Goal: Task Accomplishment & Management: Manage account settings

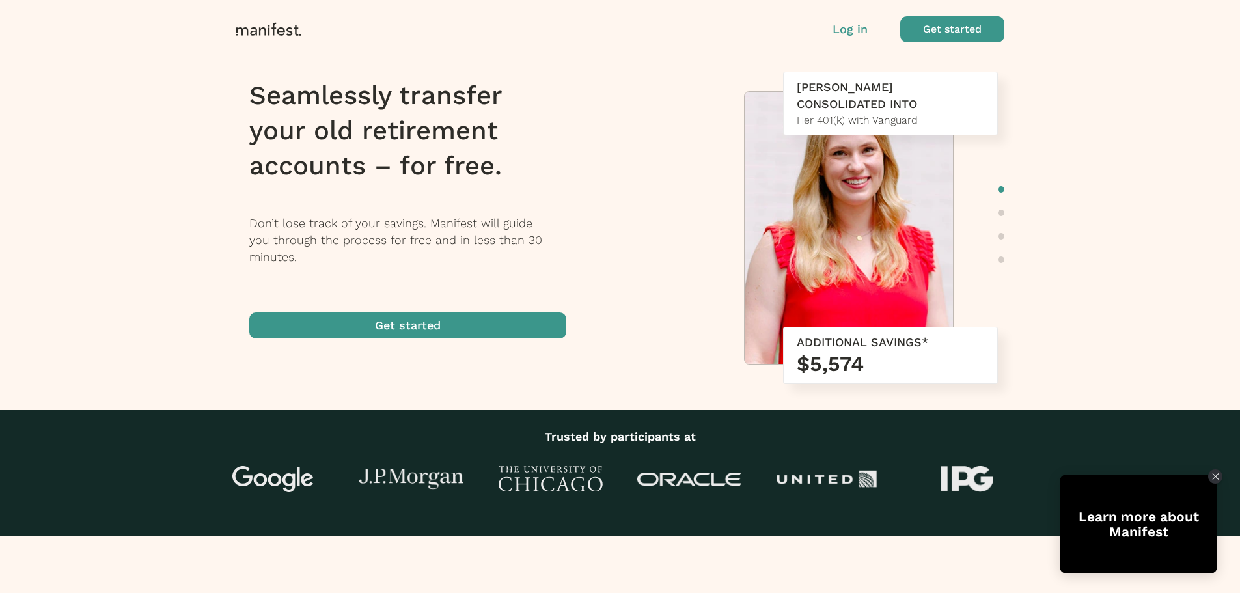
click at [853, 29] on p "Log in" at bounding box center [850, 29] width 35 height 17
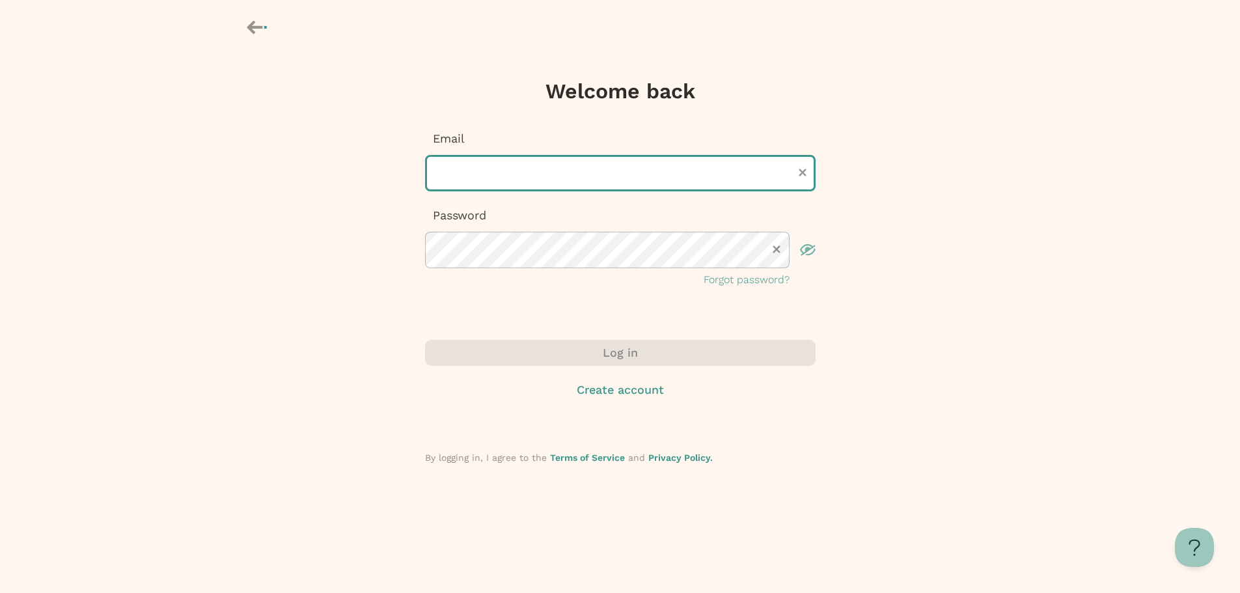
click at [619, 166] on input "text" at bounding box center [620, 173] width 391 height 36
type input "**********"
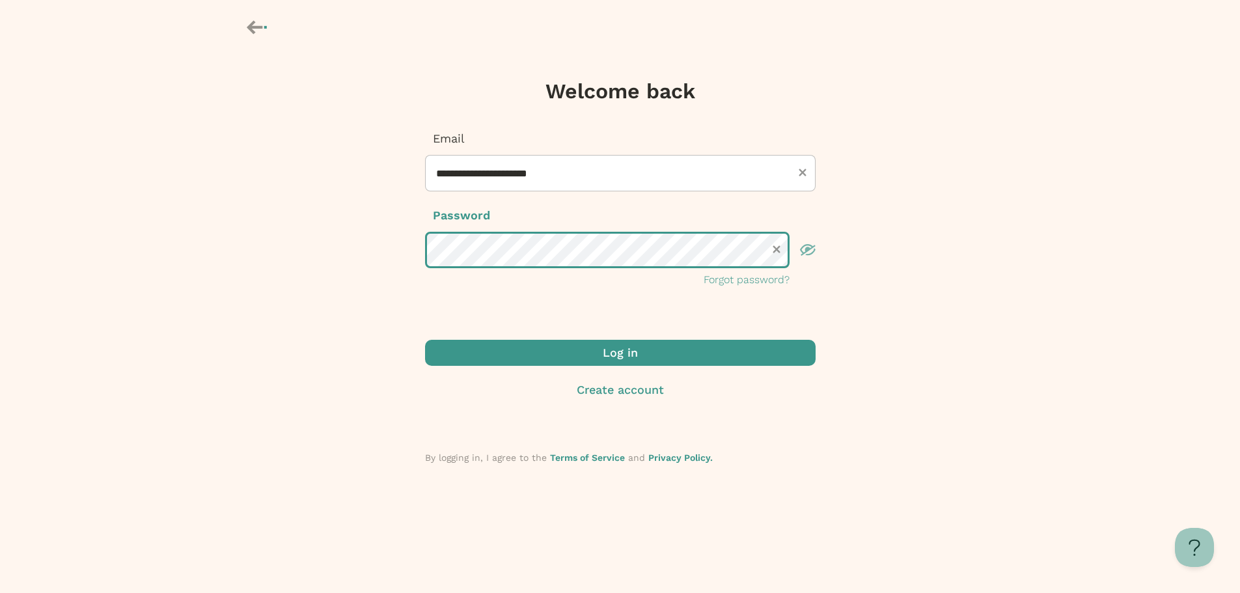
click at [425, 340] on button "Log in" at bounding box center [620, 353] width 391 height 26
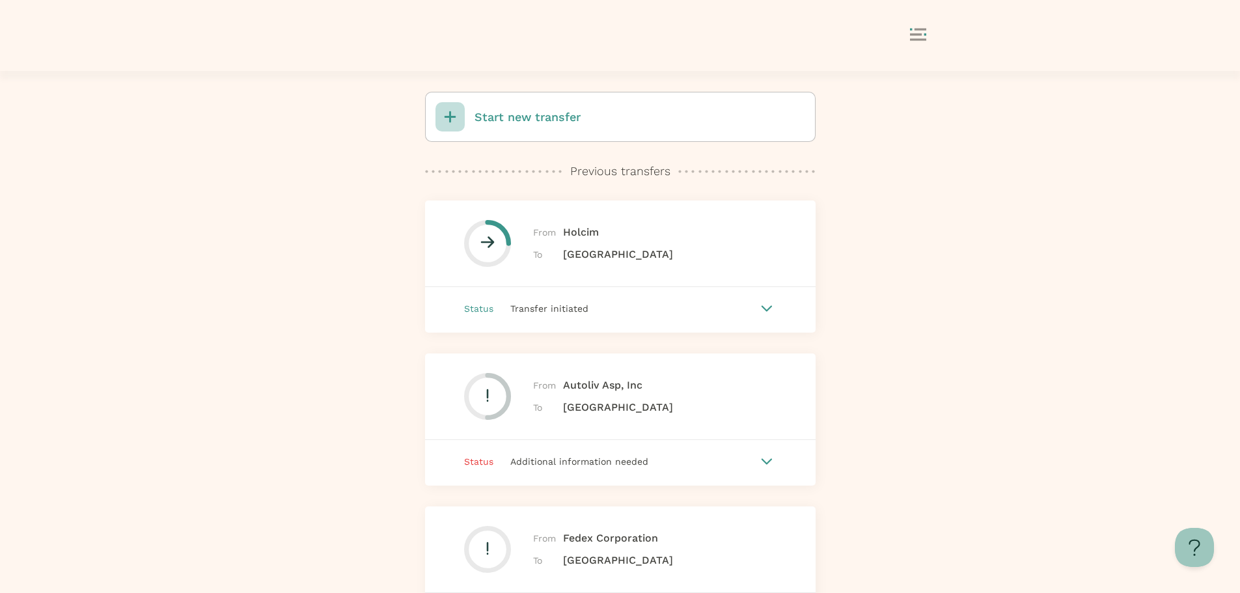
scroll to position [64, 0]
click at [771, 308] on icon at bounding box center [767, 310] width 12 height 7
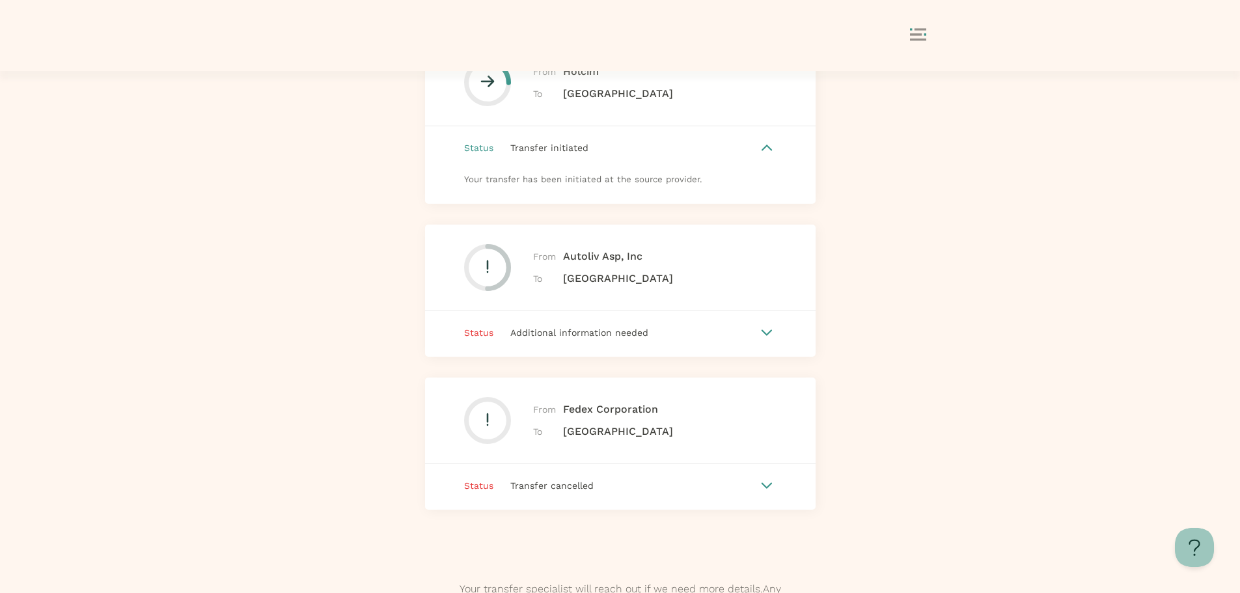
scroll to position [161, 0]
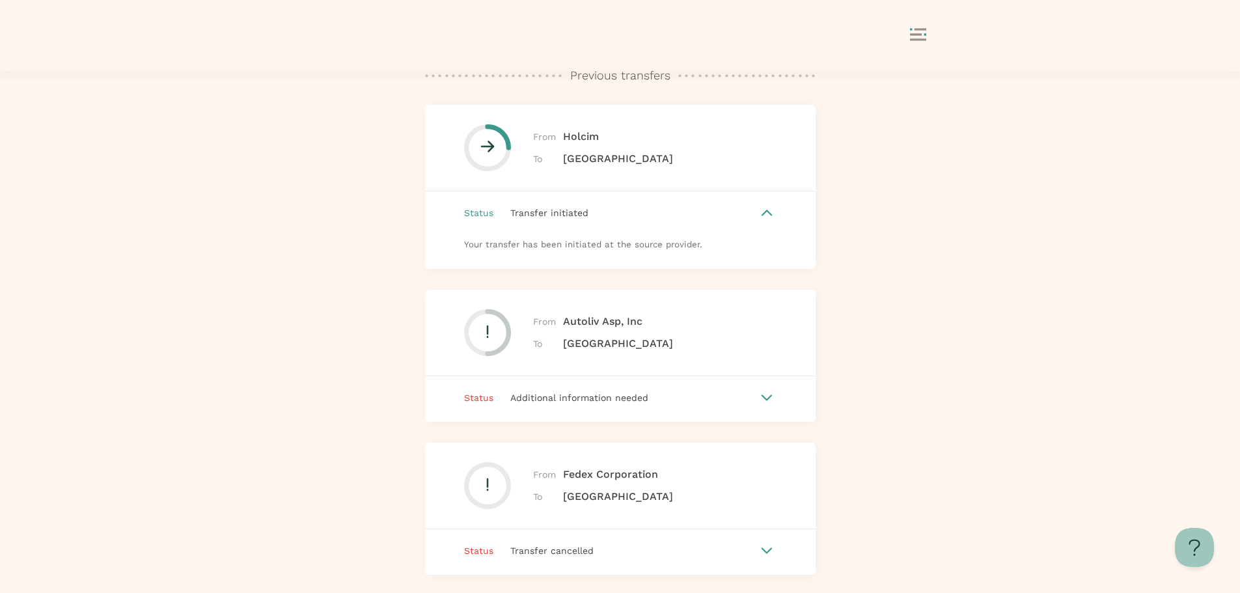
click at [549, 159] on span "To" at bounding box center [548, 159] width 30 height 14
click at [505, 146] on icon at bounding box center [487, 148] width 42 height 42
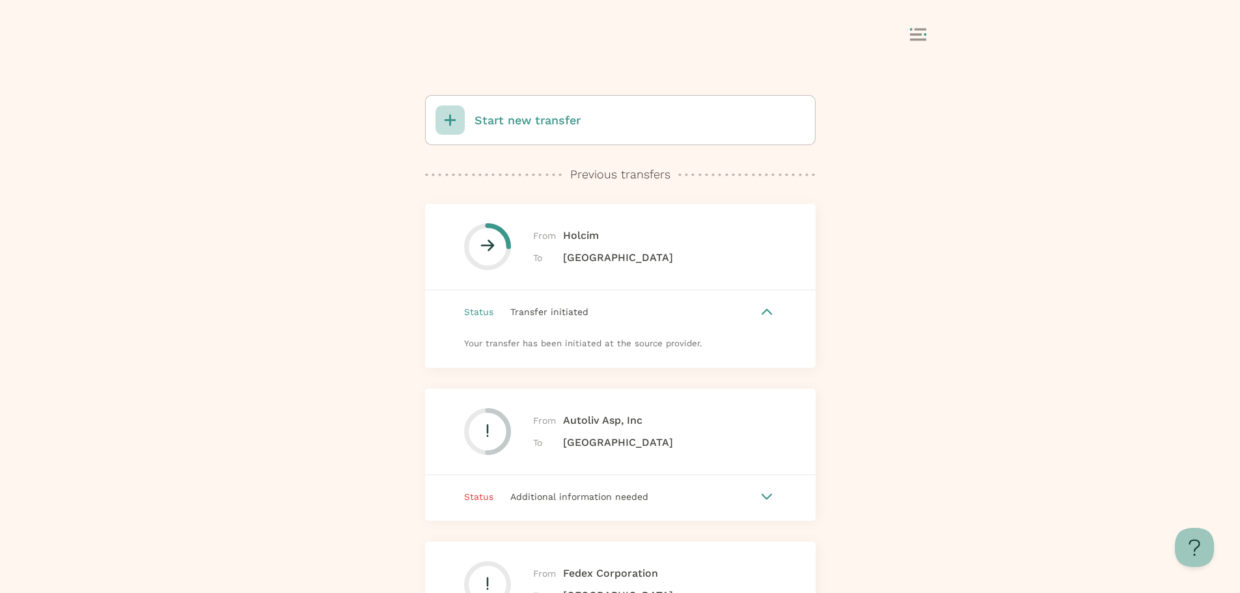
scroll to position [0, 0]
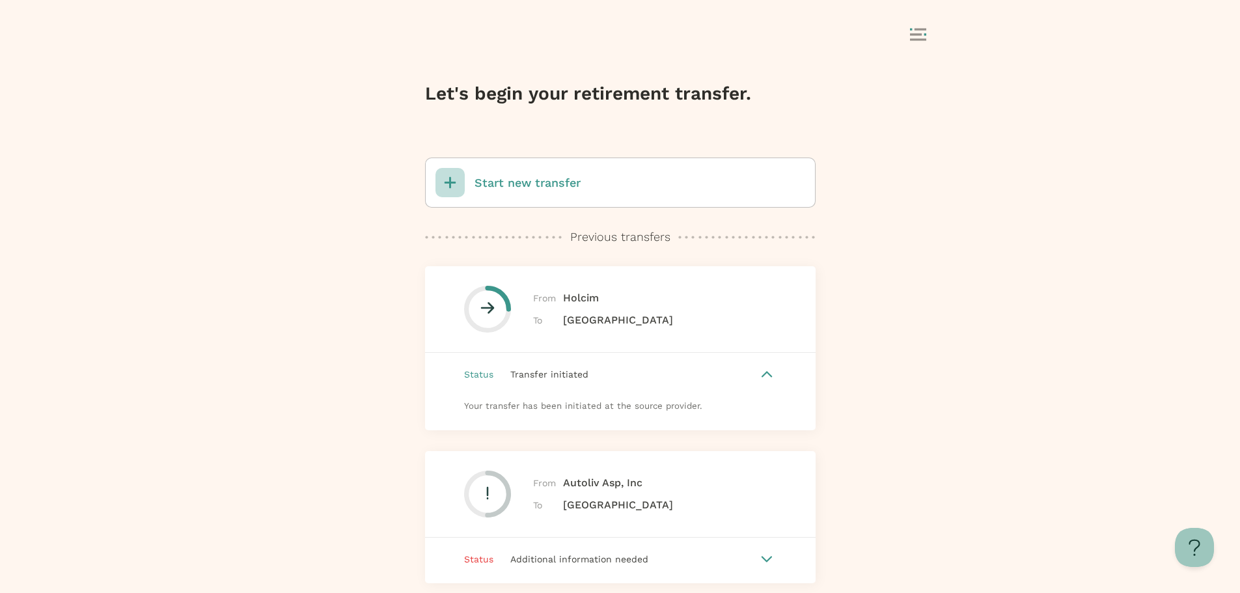
click at [905, 33] on div at bounding box center [620, 35] width 651 height 25
click at [928, 40] on button at bounding box center [928, 35] width 36 height 15
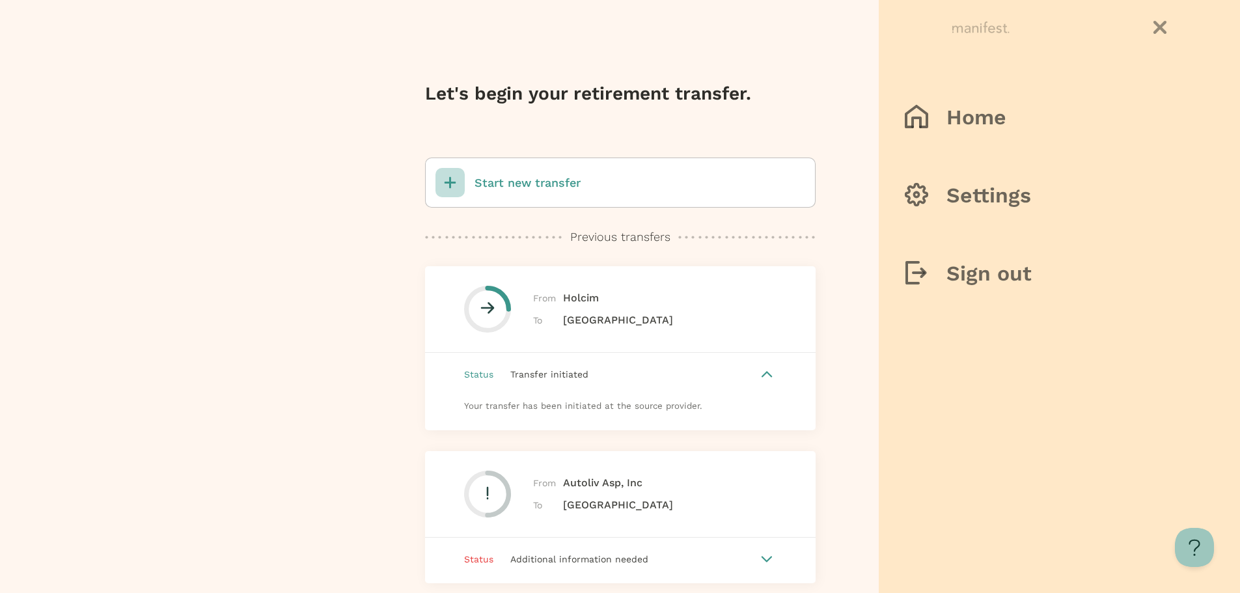
click at [827, 83] on div at bounding box center [620, 296] width 1240 height 593
